Goal: Transaction & Acquisition: Purchase product/service

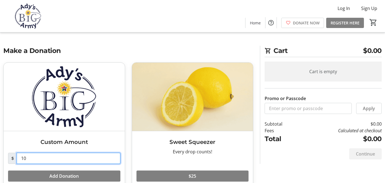
click at [52, 160] on input "10" at bounding box center [69, 158] width 104 height 11
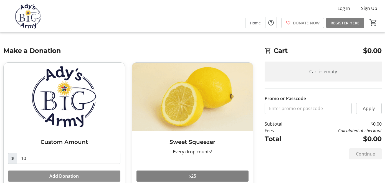
click at [59, 177] on span "Add Donation" at bounding box center [63, 176] width 29 height 7
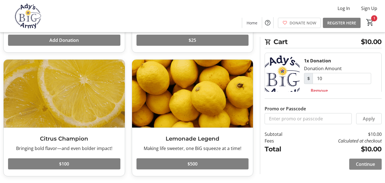
click at [365, 162] on span "Continue" at bounding box center [365, 164] width 19 height 7
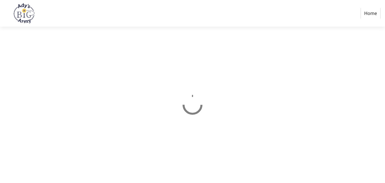
select select "US"
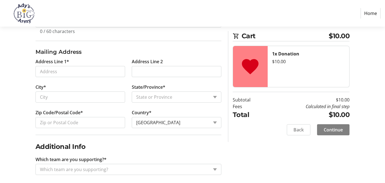
scroll to position [213, 0]
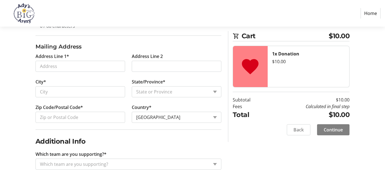
click at [217, 163] on div "Which team are you supporting?" at bounding box center [129, 164] width 186 height 11
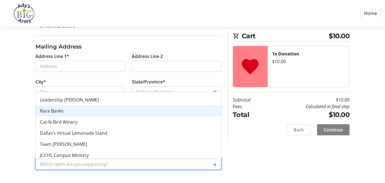
scroll to position [133, 0]
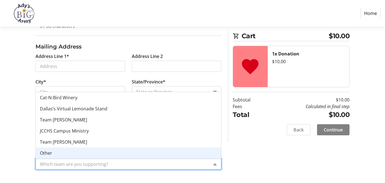
click at [258, 155] on div "Log In to Your Account (Optional) Or continue below to checkout as a guest. Log…" at bounding box center [192, 21] width 385 height 323
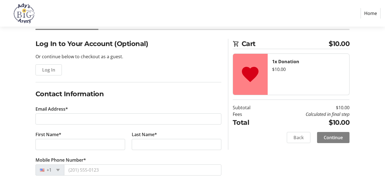
scroll to position [0, 0]
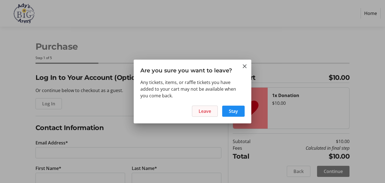
click at [214, 110] on span at bounding box center [204, 111] width 25 height 13
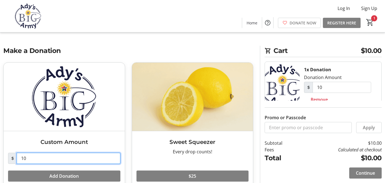
click at [69, 157] on input "10" at bounding box center [69, 158] width 104 height 11
type input "5"
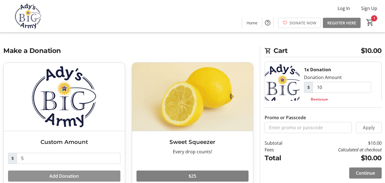
click at [62, 178] on span "Add Donation" at bounding box center [63, 176] width 29 height 7
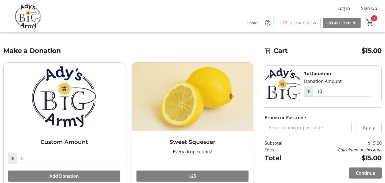
scroll to position [60, 0]
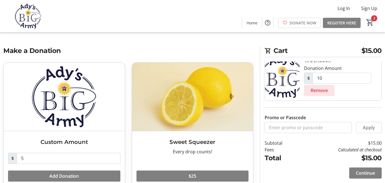
click at [320, 92] on span "Remove" at bounding box center [319, 90] width 17 height 7
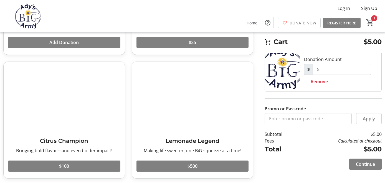
scroll to position [136, 0]
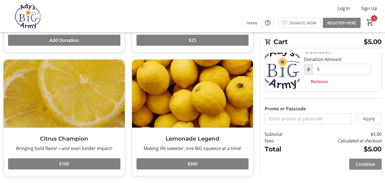
click at [368, 166] on span "Continue" at bounding box center [365, 164] width 19 height 7
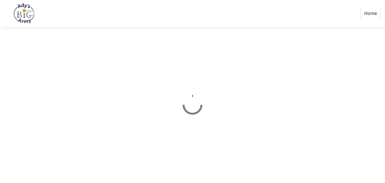
select select "US"
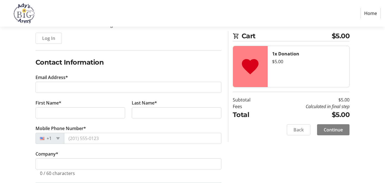
scroll to position [85, 0]
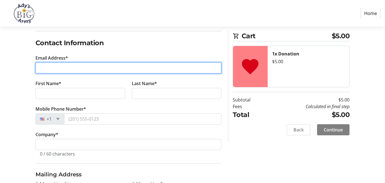
click at [64, 65] on input "Email Address*" at bounding box center [129, 67] width 186 height 11
type input "[PERSON_NAME][EMAIL_ADDRESS][PERSON_NAME][DOMAIN_NAME]"
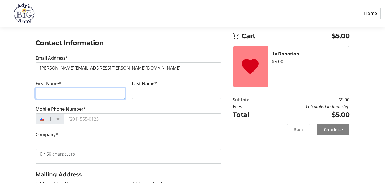
type input "[PERSON_NAME]"
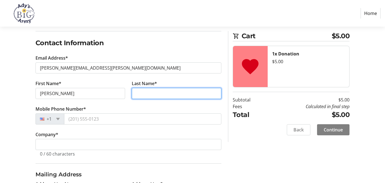
type input "[PERSON_NAME]"
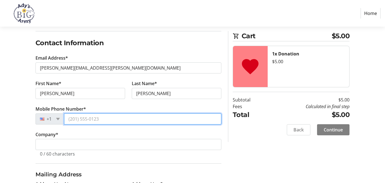
type input "[PHONE_NUMBER]"
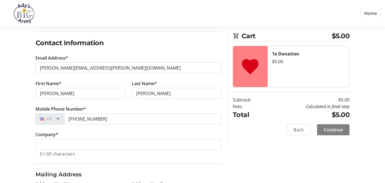
type input "[STREET_ADDRESS][PERSON_NAME]"
type input "[PERSON_NAME]"
select select "AL"
type input "35226"
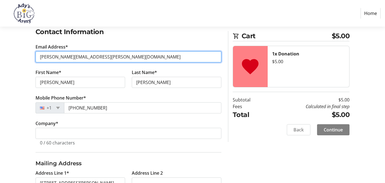
scroll to position [97, 0]
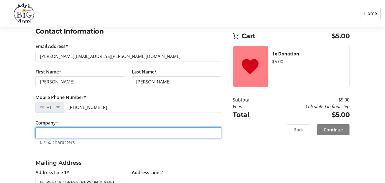
click at [57, 137] on input "Company *" at bounding box center [129, 132] width 186 height 11
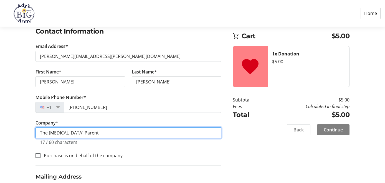
type input "The [MEDICAL_DATA] Parent"
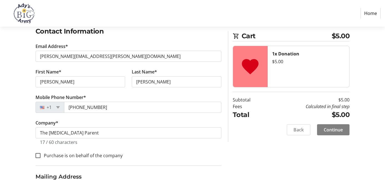
click at [12, 143] on div "Log In to Your Account (Optional) Or continue below to checkout as a guest. Log…" at bounding box center [192, 144] width 385 height 337
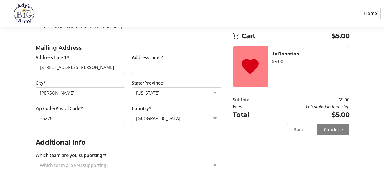
scroll to position [226, 0]
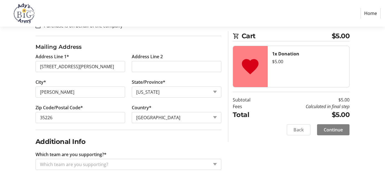
click at [53, 164] on input "Which team are you supporting?*" at bounding box center [124, 164] width 169 height 7
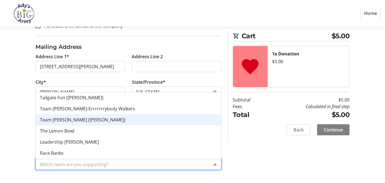
scroll to position [67, 0]
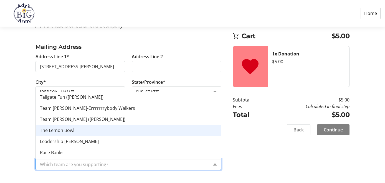
click at [60, 127] on span "The Lemon Bowl" at bounding box center [57, 130] width 34 height 6
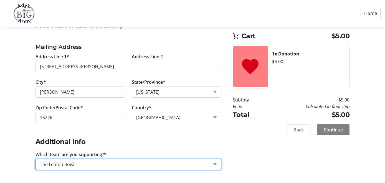
click at [237, 151] on div "Log In to Your Account (Optional) Or continue below to checkout as a guest. Log…" at bounding box center [192, 14] width 385 height 337
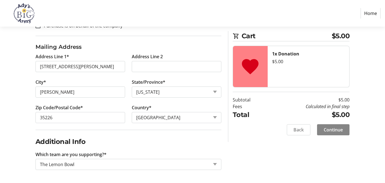
click at [332, 130] on span "Continue" at bounding box center [333, 129] width 19 height 7
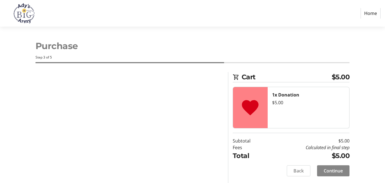
scroll to position [1, 0]
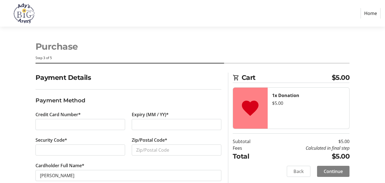
scroll to position [11, 0]
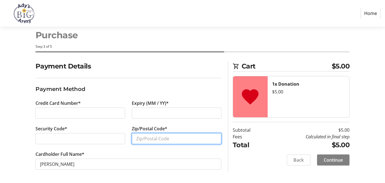
click at [153, 139] on input "Zip/Postal Code*" at bounding box center [177, 138] width 90 height 11
click at [132, 144] on input "35226" at bounding box center [177, 138] width 90 height 11
type input "35226"
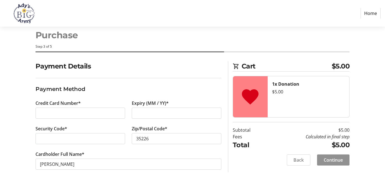
click at [340, 162] on span "Continue" at bounding box center [333, 160] width 19 height 7
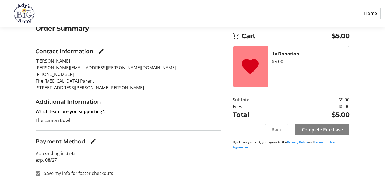
scroll to position [49, 0]
click at [39, 172] on input "Save my info for faster checkouts" at bounding box center [38, 173] width 5 height 5
checkbox input "false"
click at [312, 132] on span "Complete Purchase" at bounding box center [322, 129] width 41 height 7
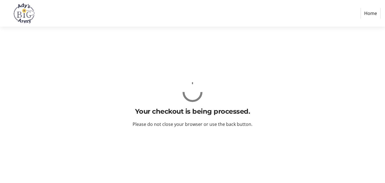
scroll to position [0, 0]
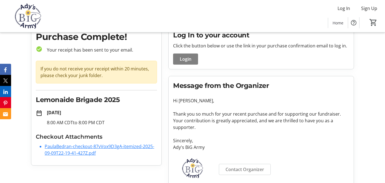
scroll to position [26, 0]
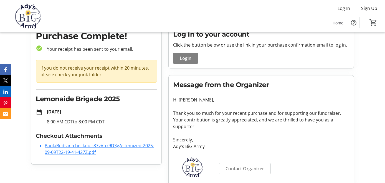
click at [80, 145] on link "PaulaBedran-checkout-87vVox9D3gA-itemized-2025-09-09T22-19-41-427Z.pdf" at bounding box center [100, 149] width 110 height 13
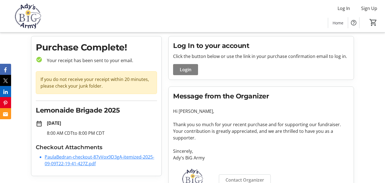
scroll to position [14, 0]
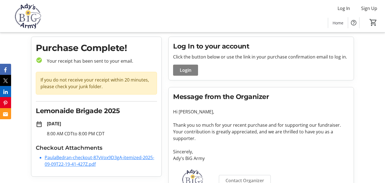
click at [26, 16] on img at bounding box center [27, 16] width 49 height 28
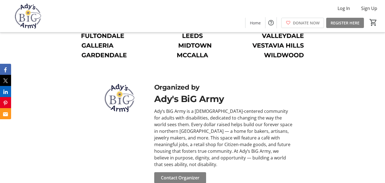
scroll to position [812, 0]
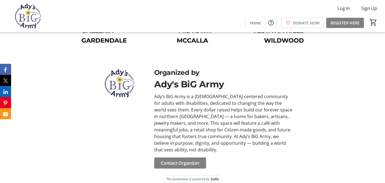
click at [25, 12] on img at bounding box center [27, 16] width 49 height 28
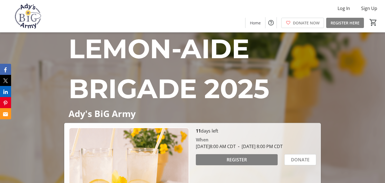
scroll to position [0, 0]
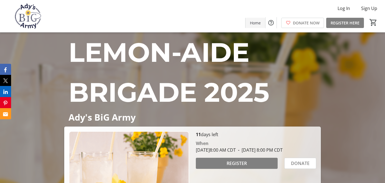
click at [260, 22] on span "Home" at bounding box center [255, 23] width 11 height 6
